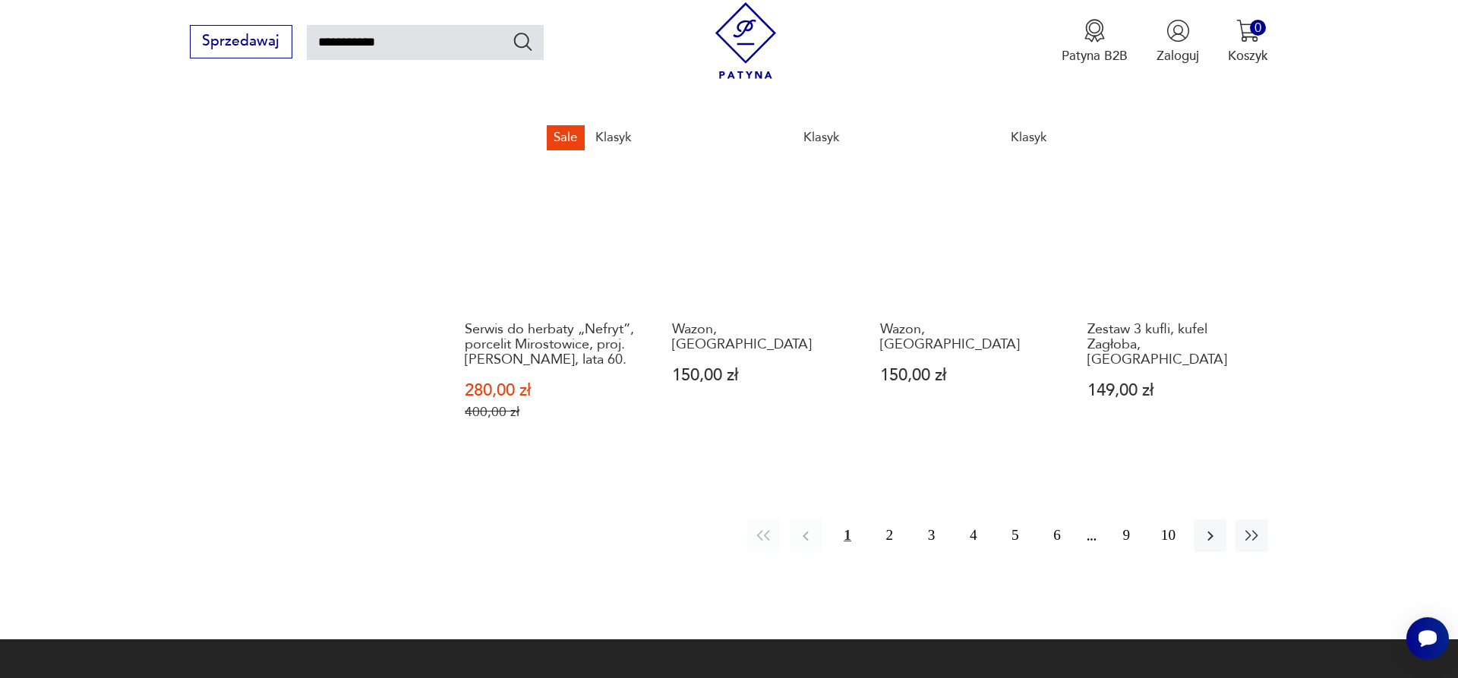
scroll to position [1472, 0]
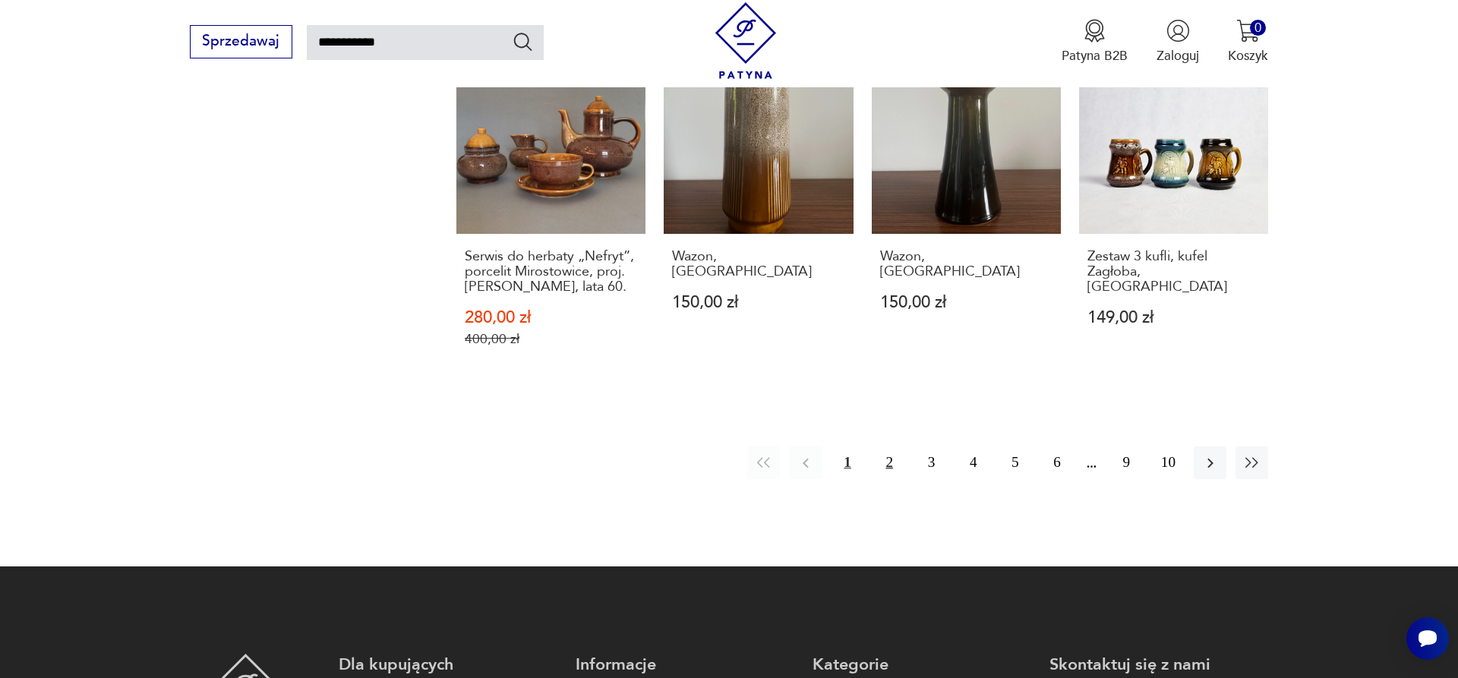
click at [888, 447] on button "2" at bounding box center [889, 463] width 33 height 33
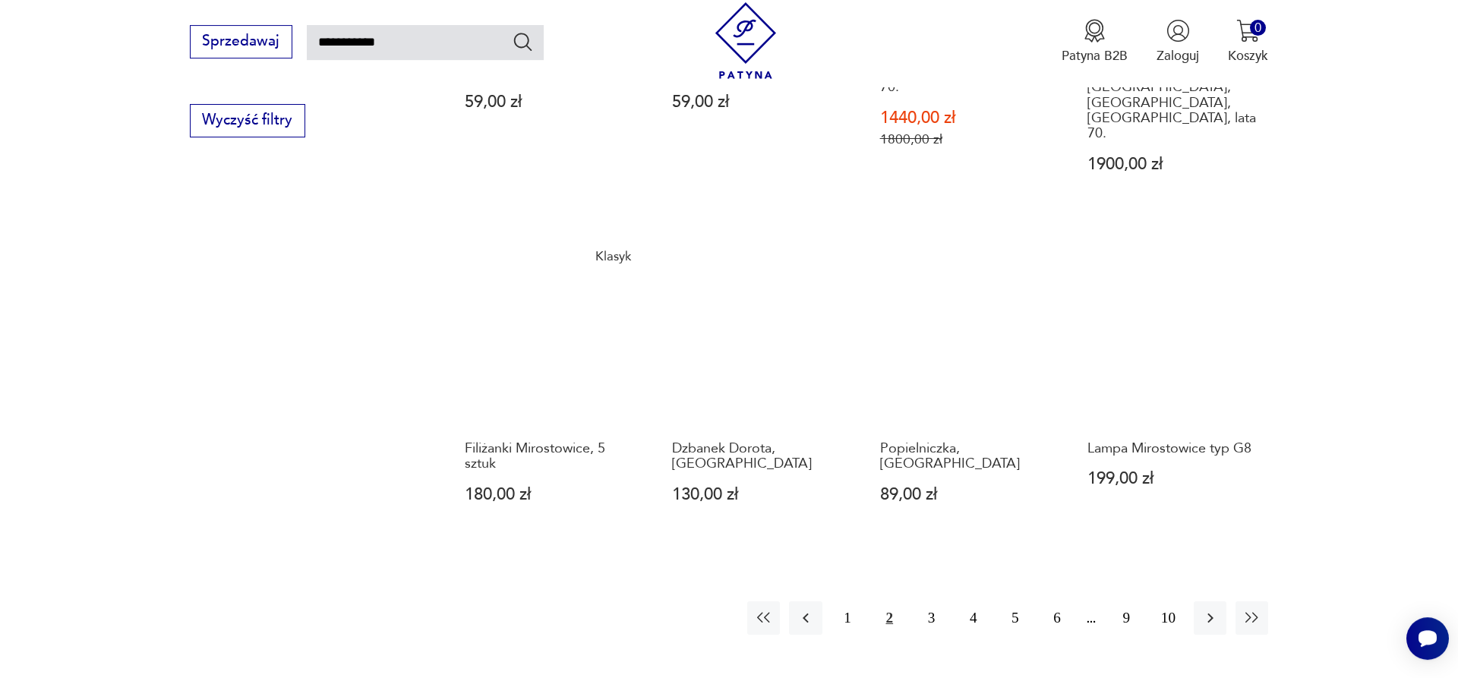
scroll to position [1482, 0]
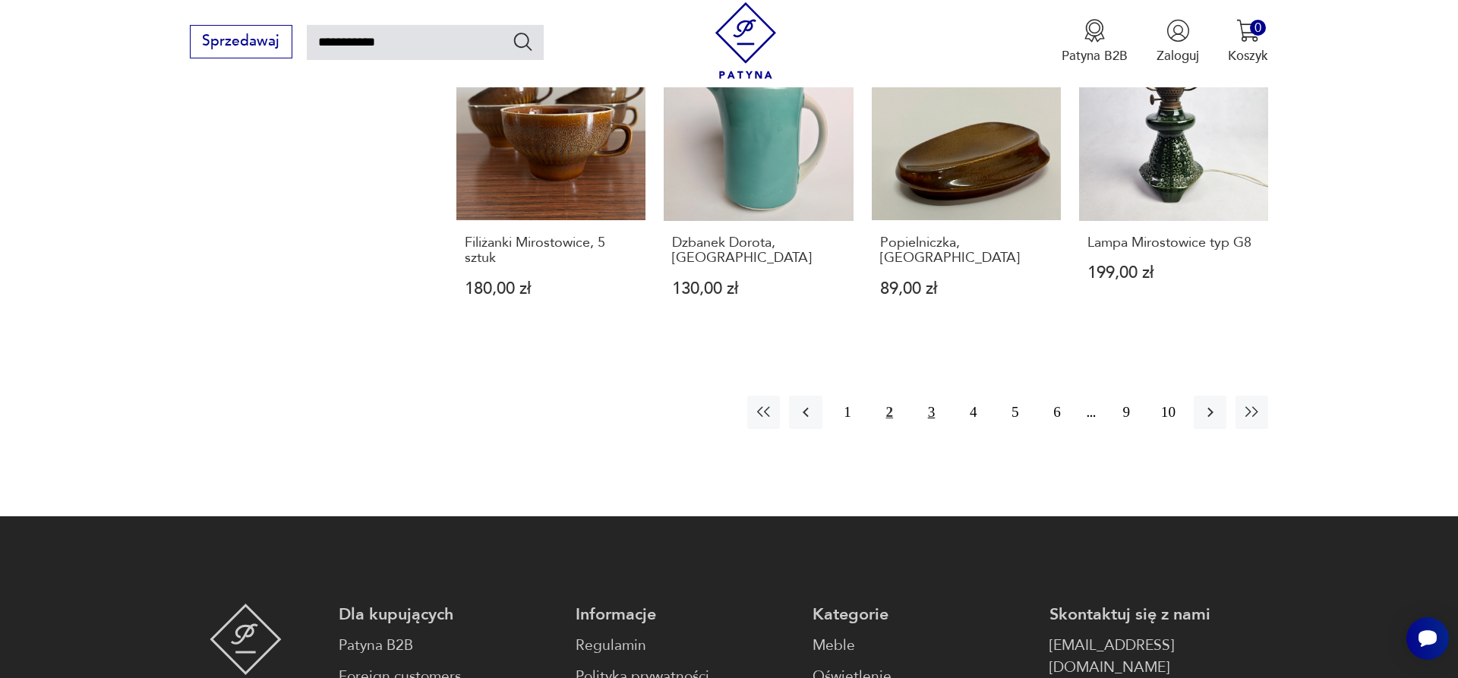
click at [928, 396] on button "3" at bounding box center [931, 412] width 33 height 33
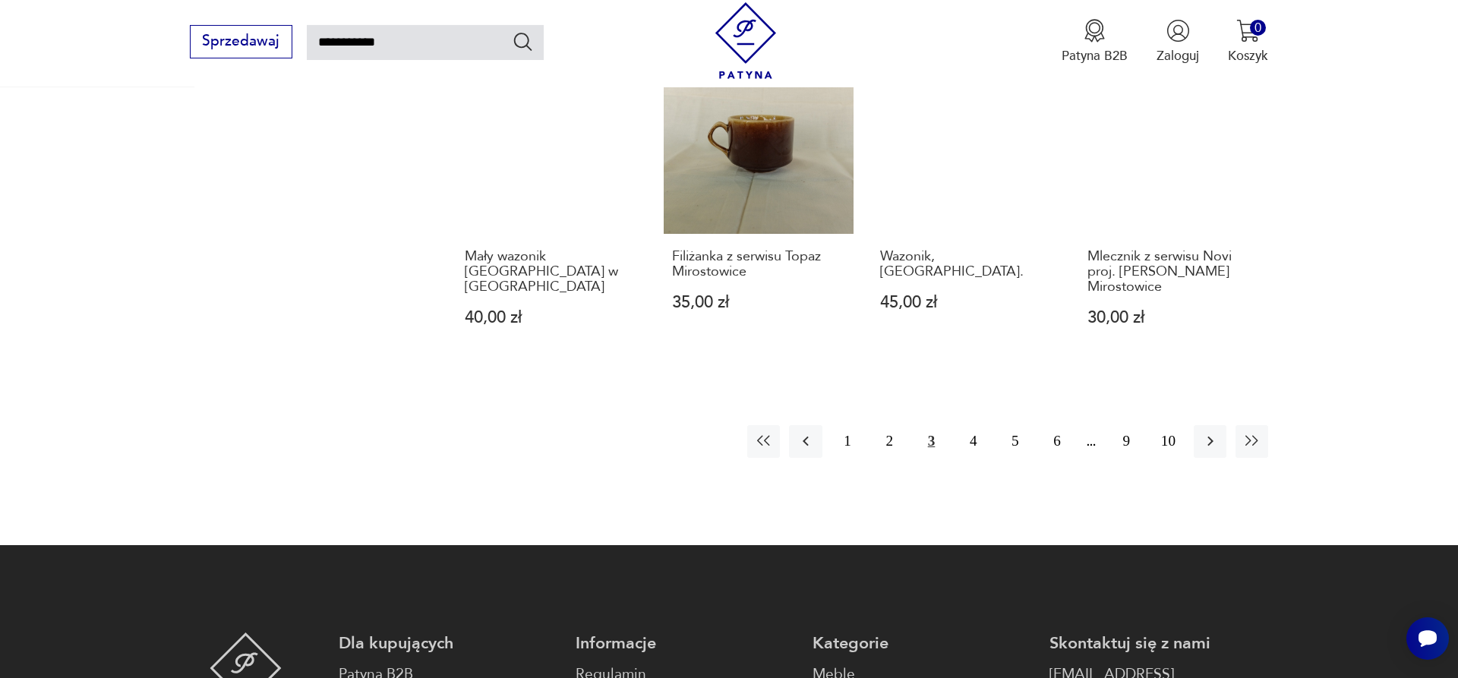
scroll to position [1404, 0]
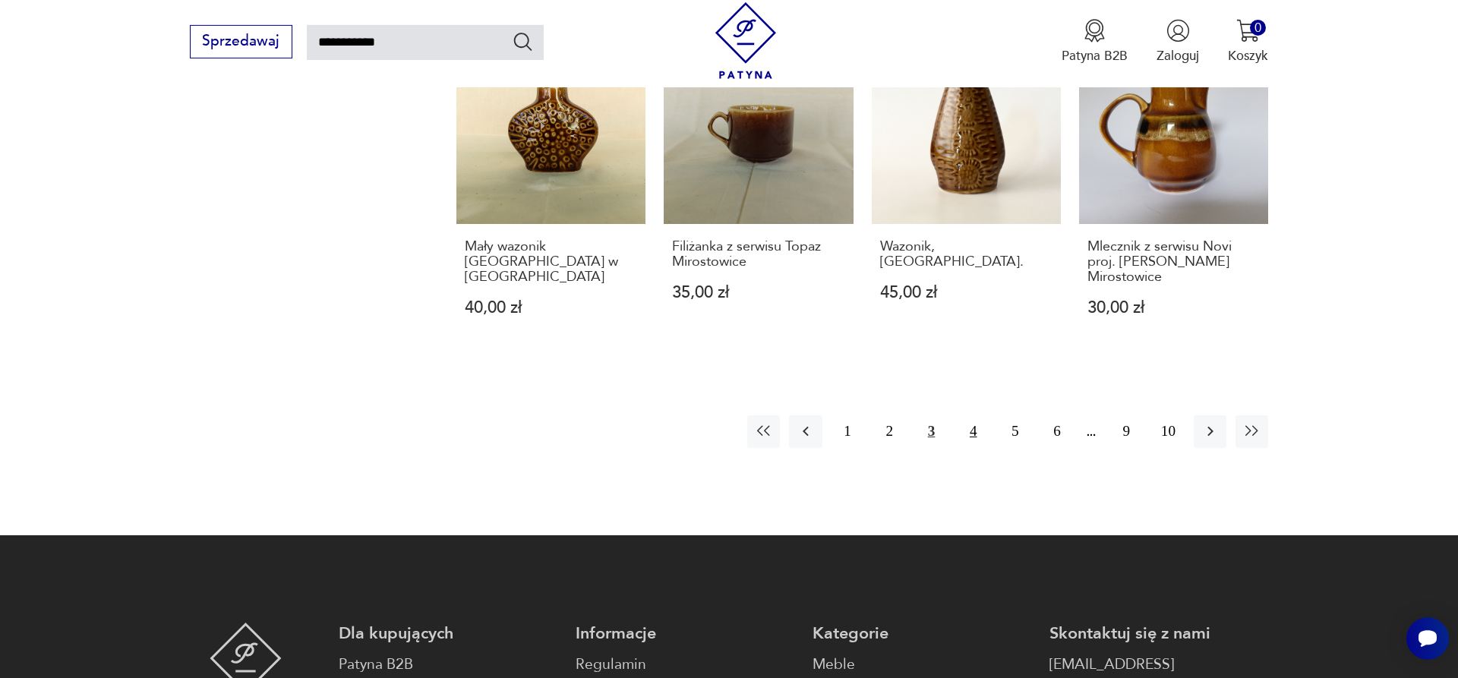
click at [973, 415] on button "4" at bounding box center [973, 431] width 33 height 33
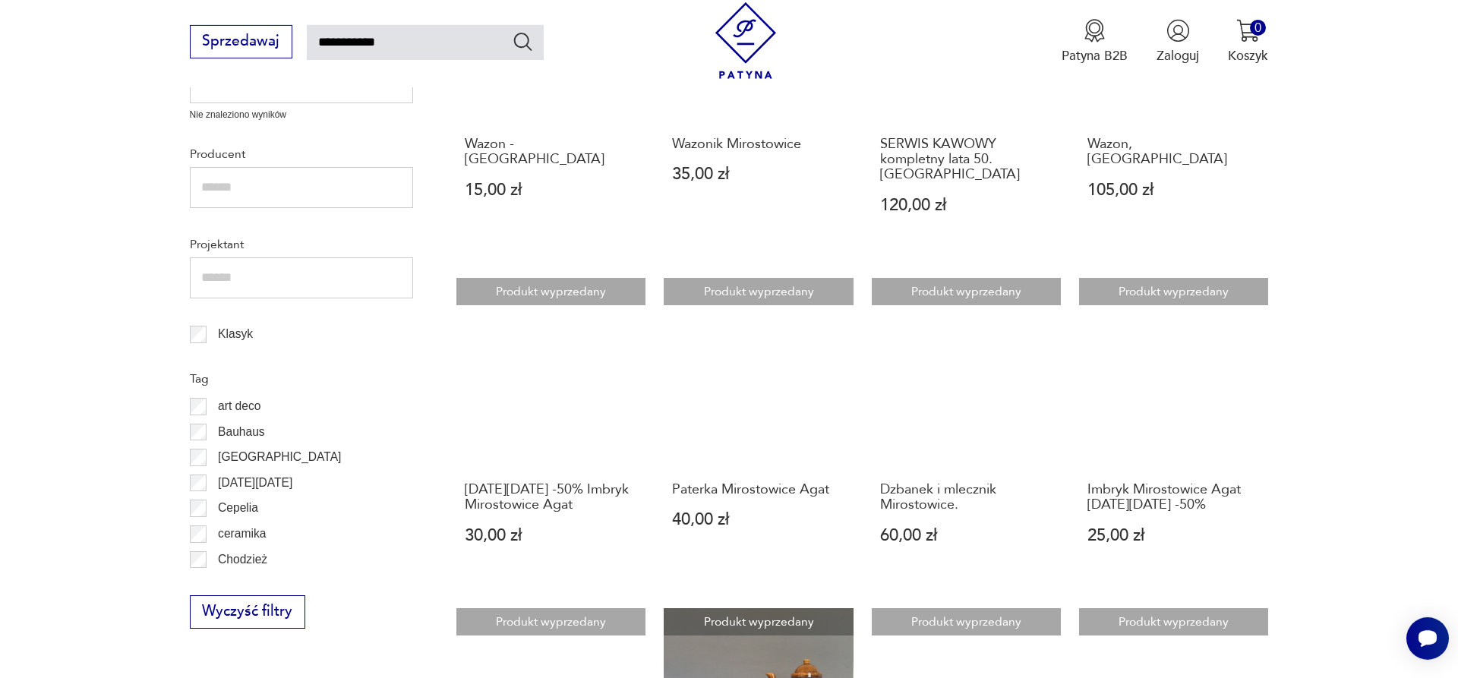
scroll to position [1172, 0]
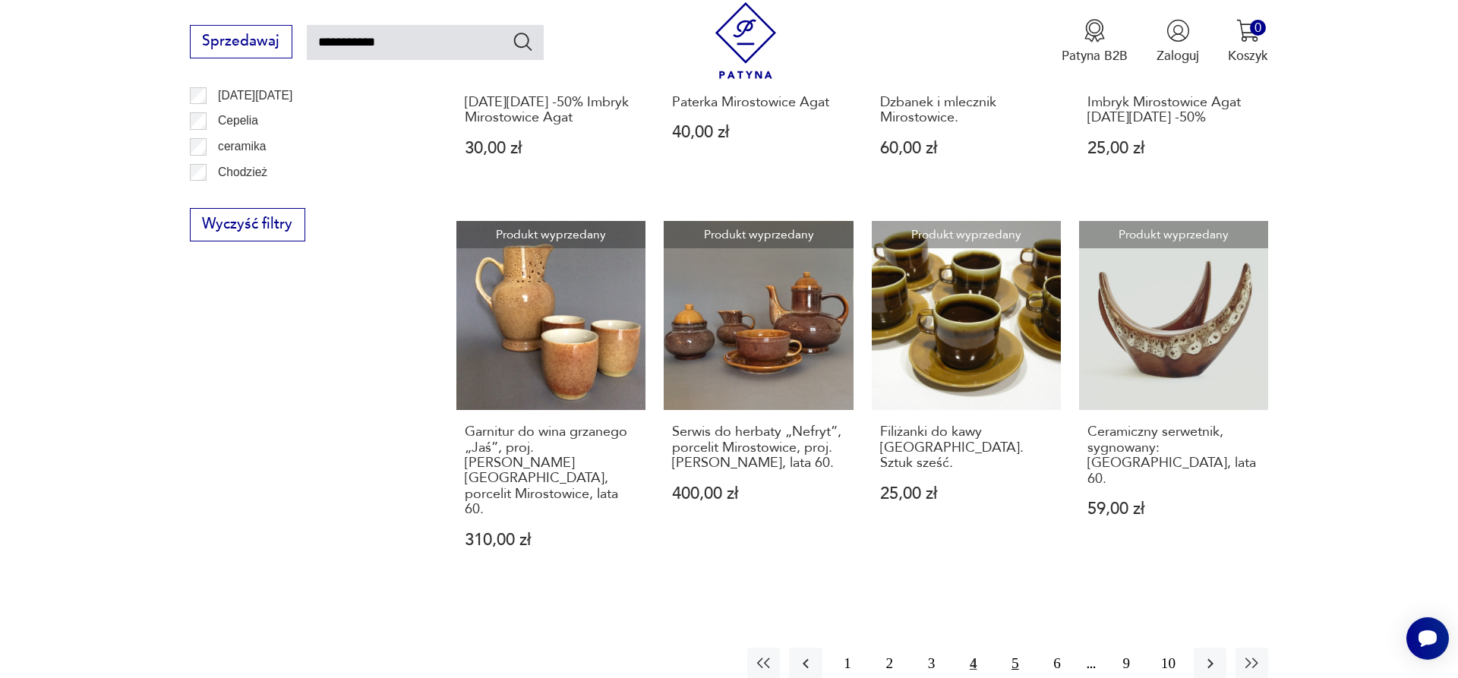
click at [1011, 648] on button "5" at bounding box center [1015, 664] width 33 height 33
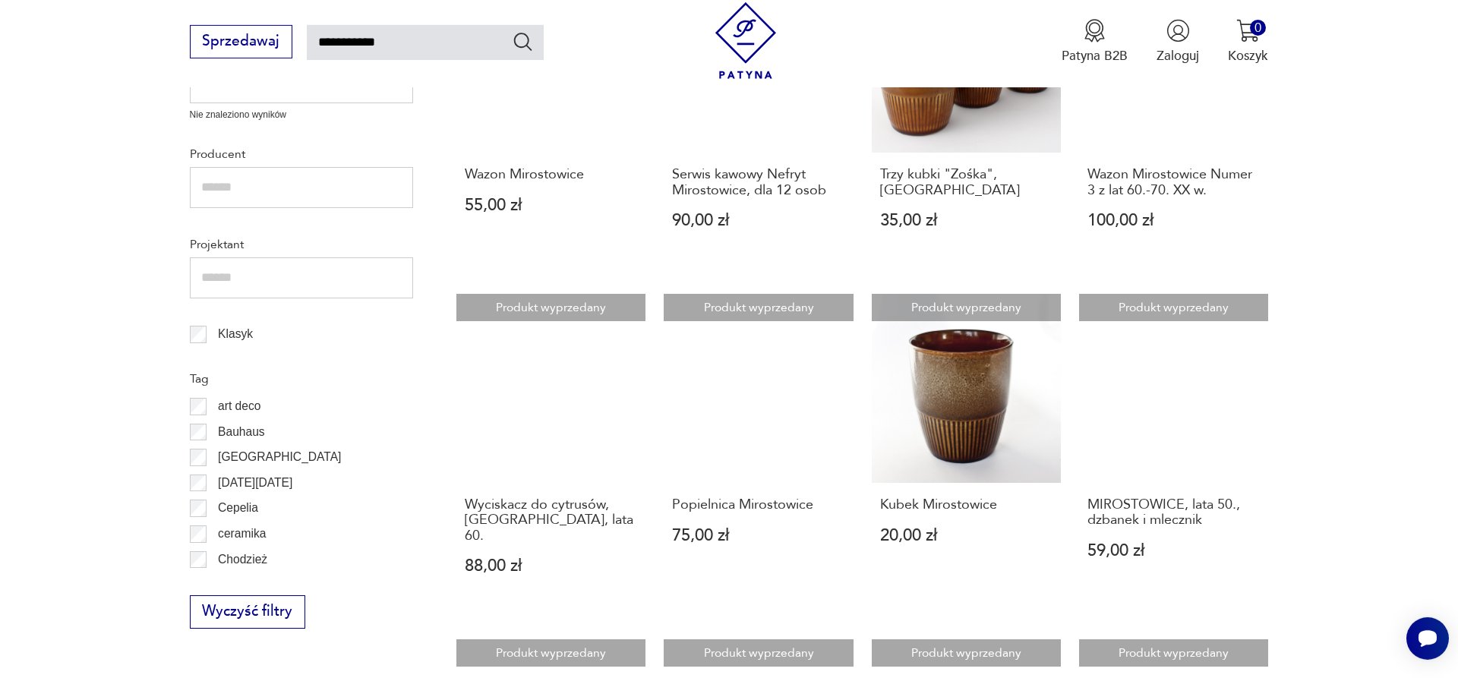
scroll to position [1172, 0]
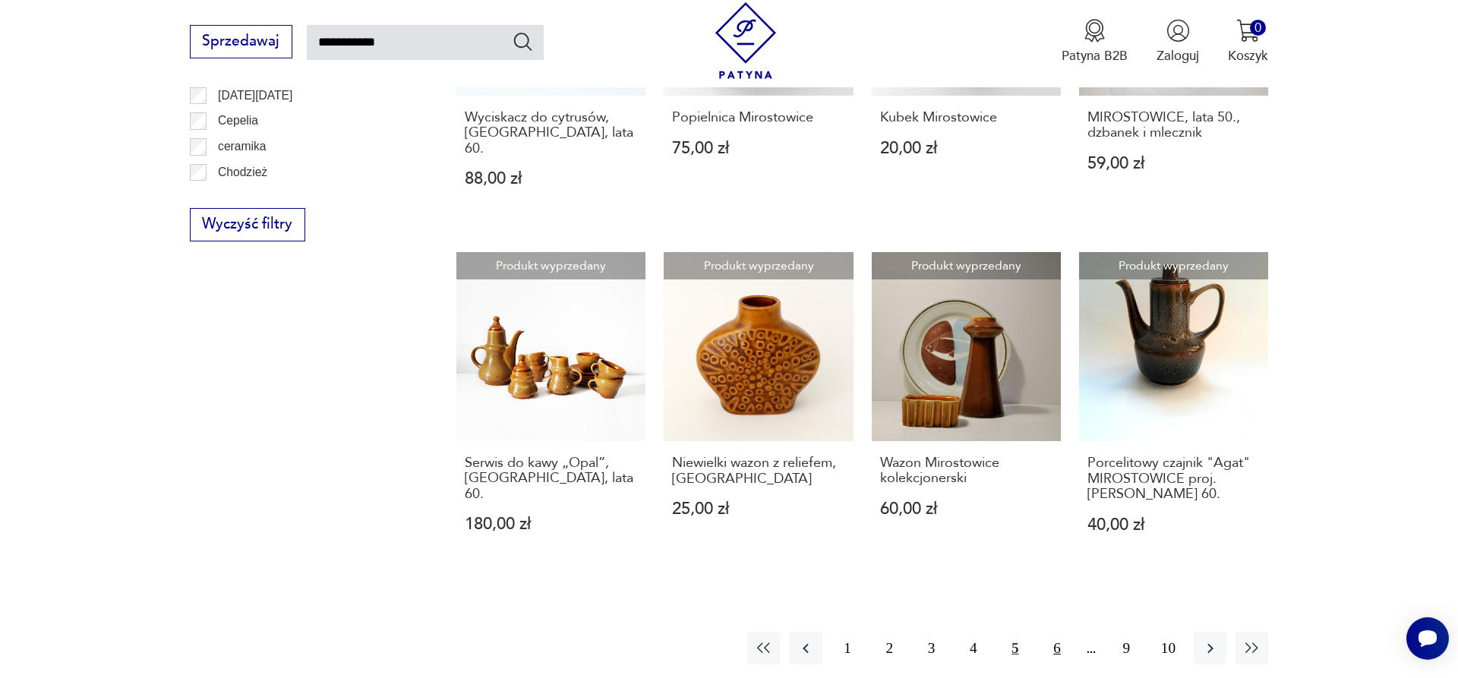
click at [1056, 632] on button "6" at bounding box center [1057, 648] width 33 height 33
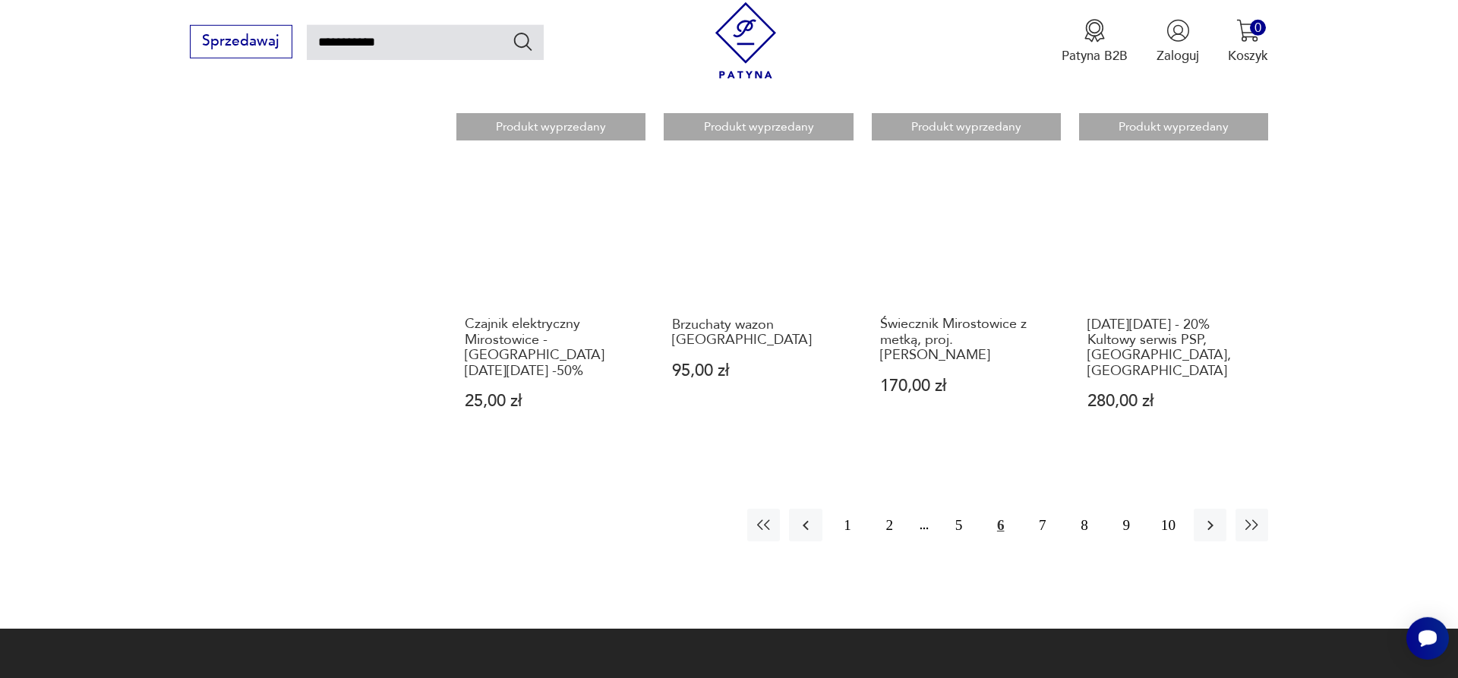
scroll to position [1327, 0]
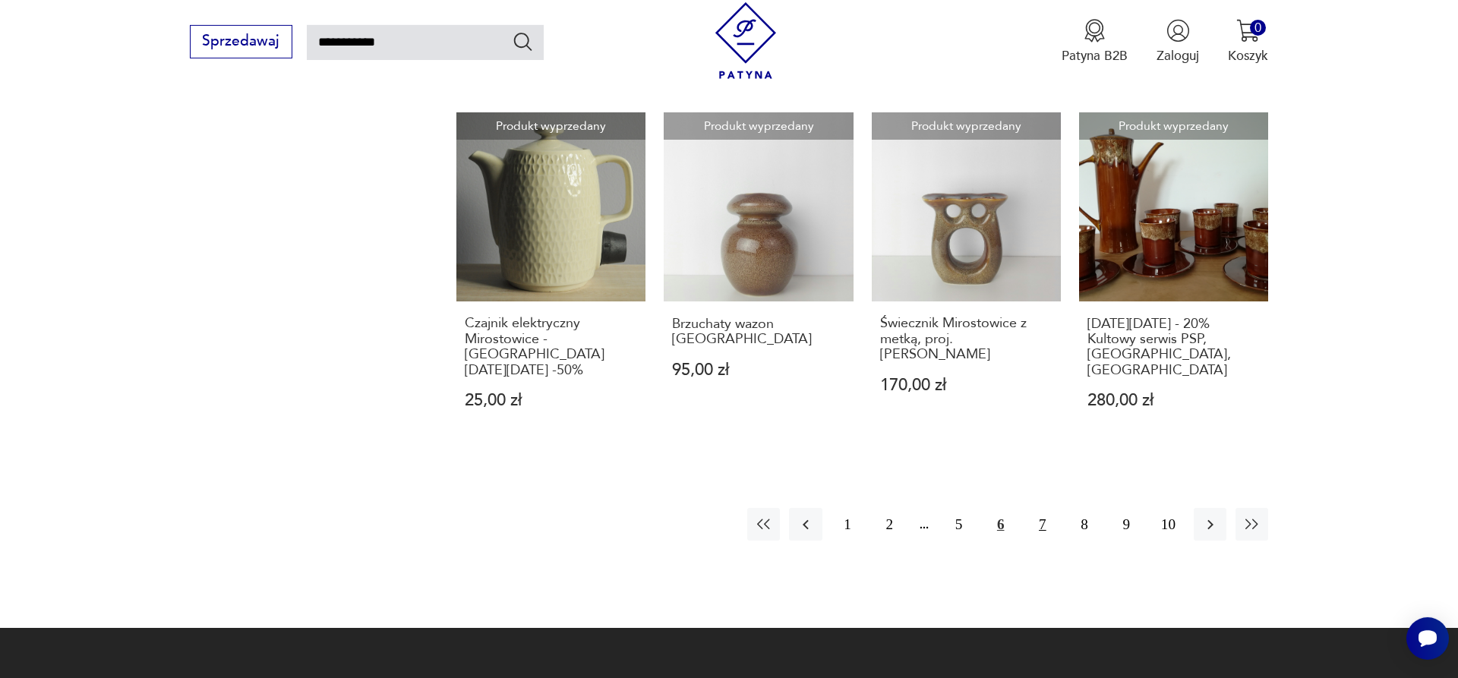
click at [1049, 508] on button "7" at bounding box center [1042, 524] width 33 height 33
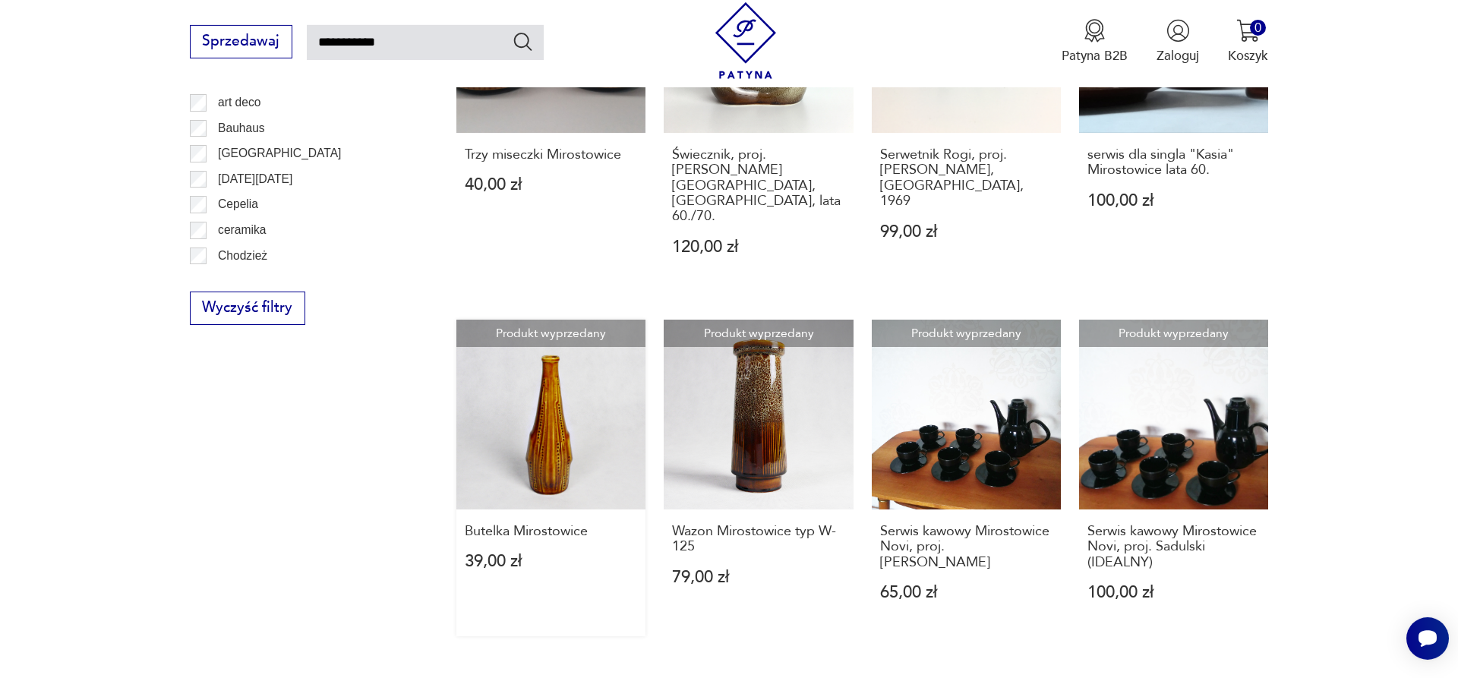
scroll to position [1088, 0]
